Goal: Find specific page/section: Find specific page/section

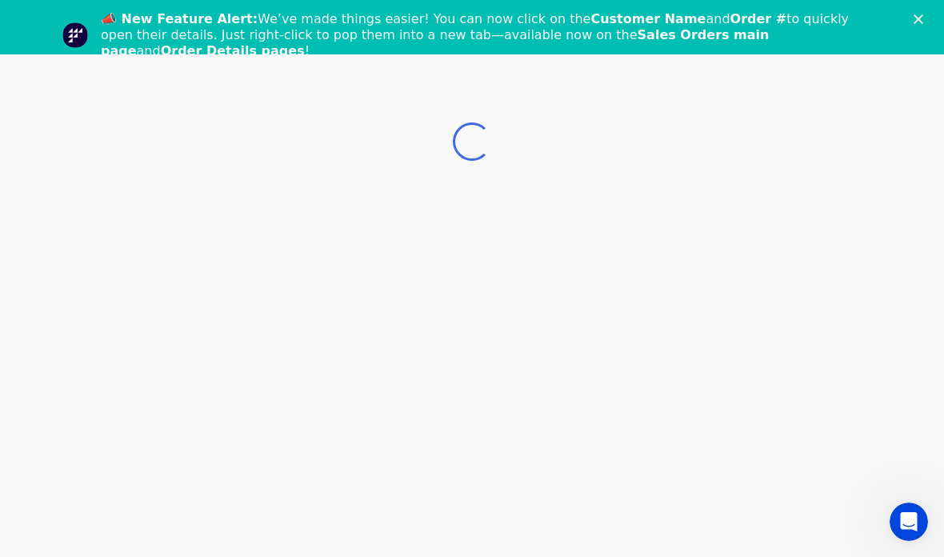
click at [921, 22] on polygon "Close" at bounding box center [918, 19] width 10 height 10
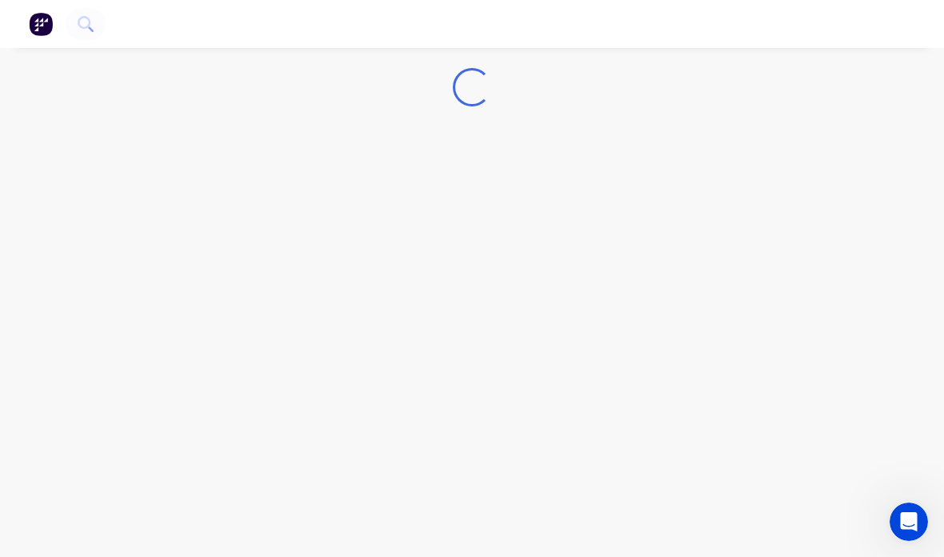
click at [40, 29] on img "button" at bounding box center [41, 24] width 24 height 24
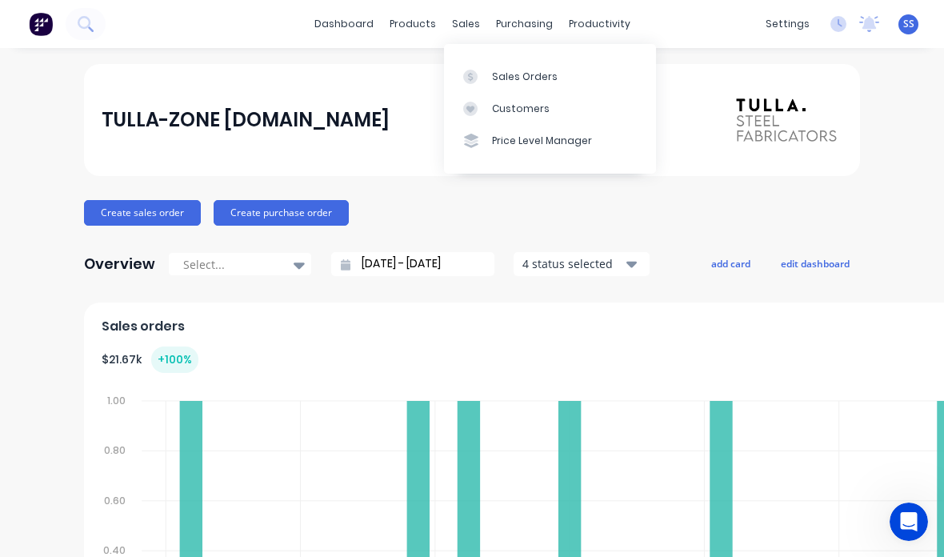
click at [533, 76] on div "Sales Orders" at bounding box center [525, 77] width 66 height 14
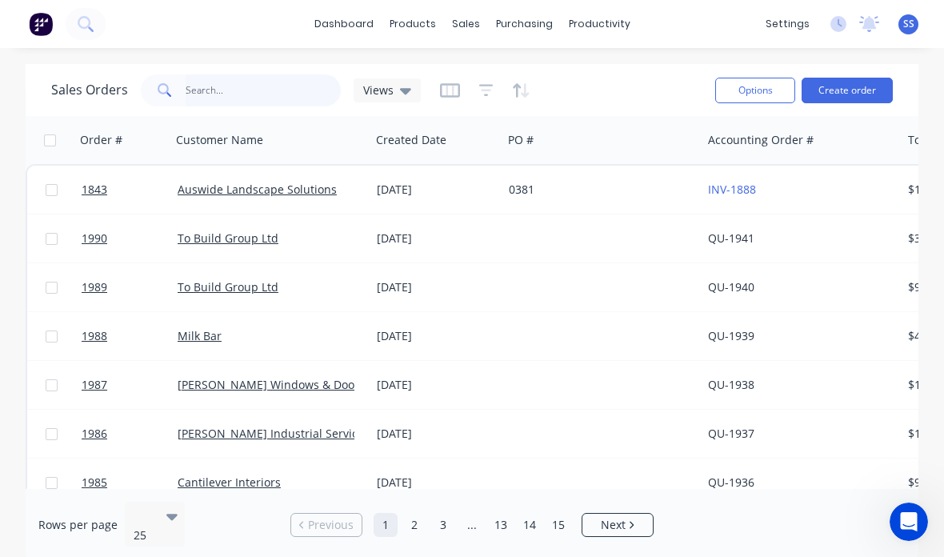
click at [280, 90] on input "text" at bounding box center [264, 90] width 156 height 32
type input "Prime"
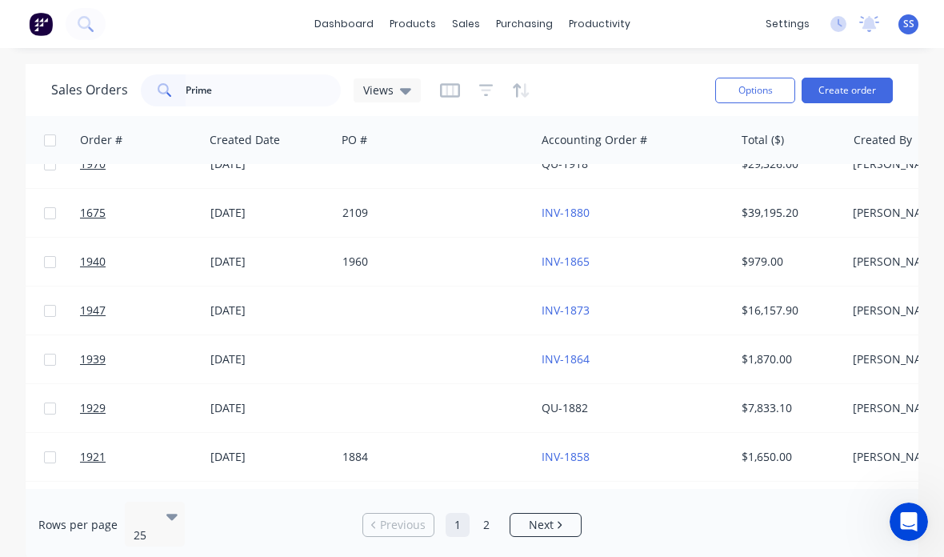
scroll to position [75, 166]
click at [465, 304] on div at bounding box center [436, 310] width 199 height 48
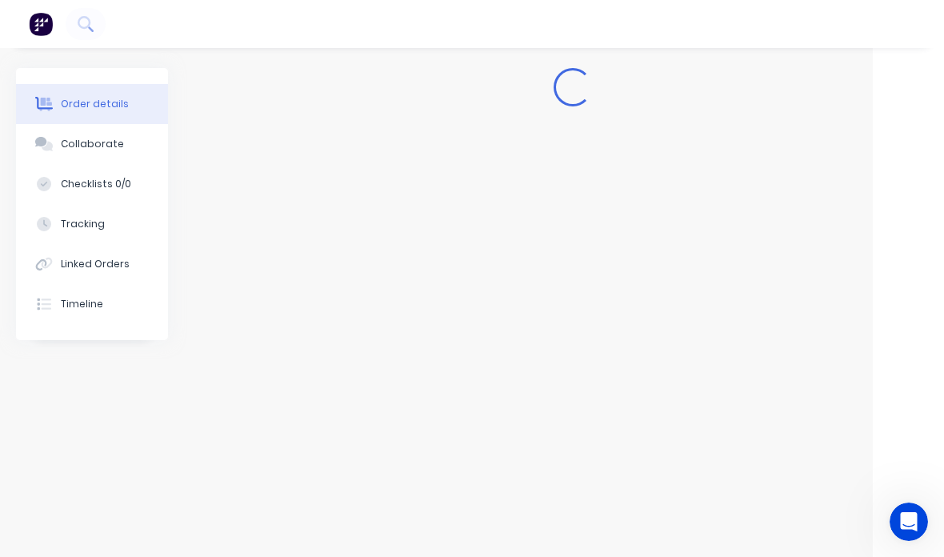
scroll to position [0, 77]
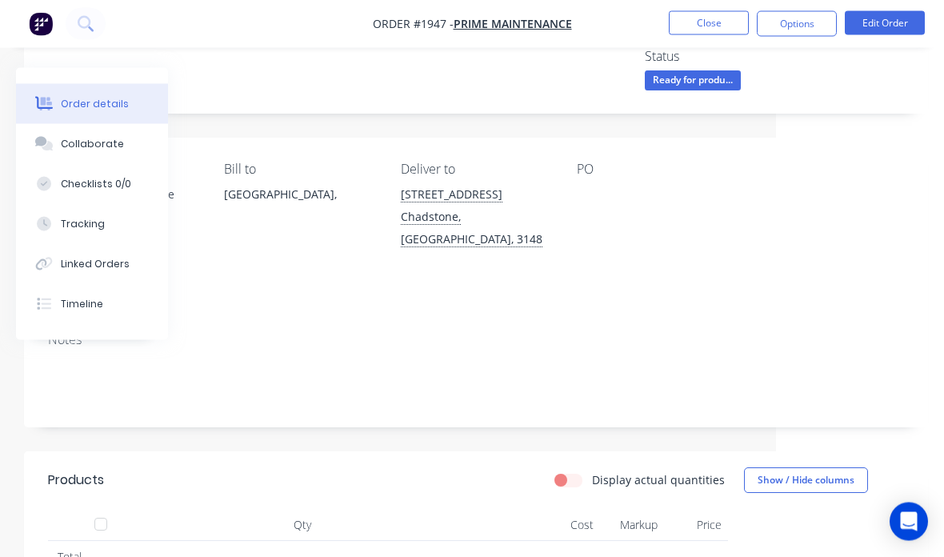
scroll to position [0, 168]
